Goal: Information Seeking & Learning: Understand process/instructions

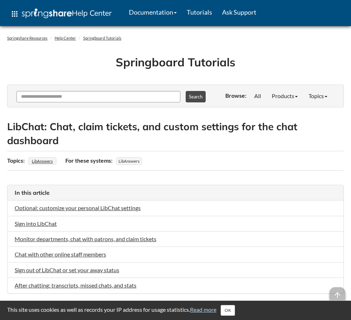
click at [281, 70] on div "Springboard Tutorials" at bounding box center [175, 62] width 336 height 16
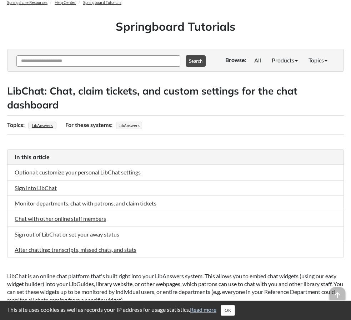
scroll to position [71, 0]
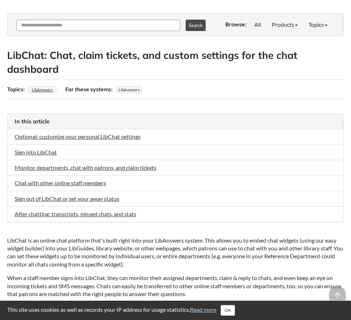
click at [216, 143] on li "Optional: customize your personal LibChat settings" at bounding box center [175, 136] width 336 height 15
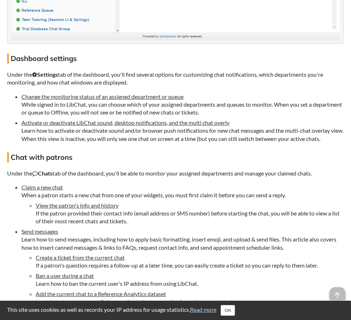
scroll to position [1284, 0]
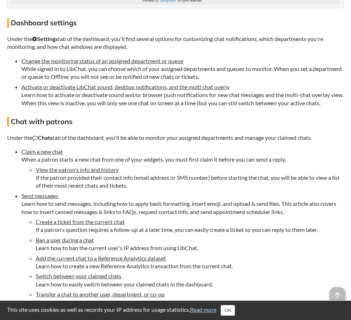
click at [199, 127] on h4 "Chat with patrons" at bounding box center [175, 122] width 336 height 10
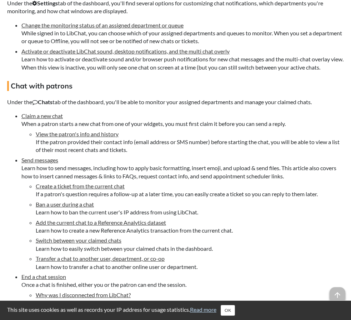
scroll to position [1356, 0]
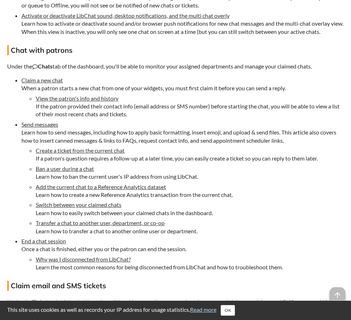
click at [261, 217] on li "Switch between your claimed chats Learn how to easily switch between your claim…" at bounding box center [190, 208] width 308 height 16
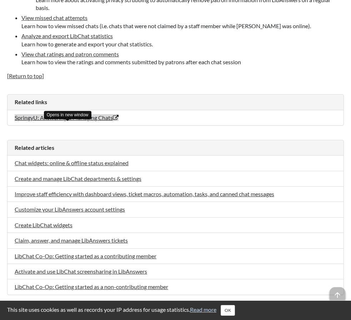
scroll to position [2140, 0]
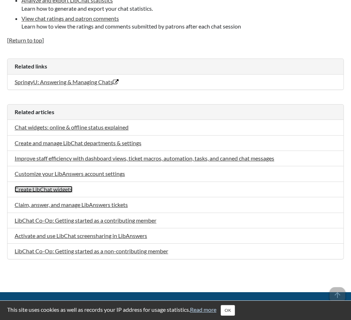
drag, startPoint x: 69, startPoint y: 204, endPoint x: 60, endPoint y: 201, distance: 9.7
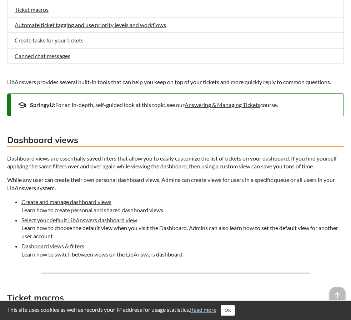
scroll to position [250, 0]
